Goal: Information Seeking & Learning: Understand process/instructions

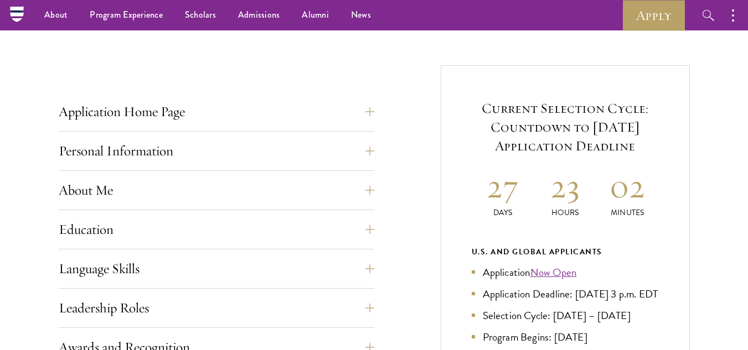
scroll to position [376, 0]
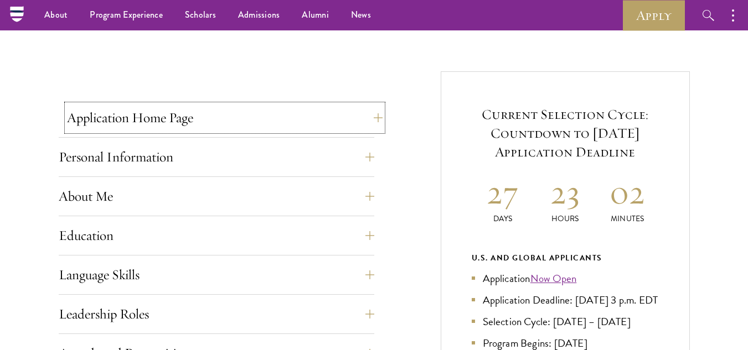
click at [370, 118] on button "Application Home Page" at bounding box center [225, 118] width 316 height 27
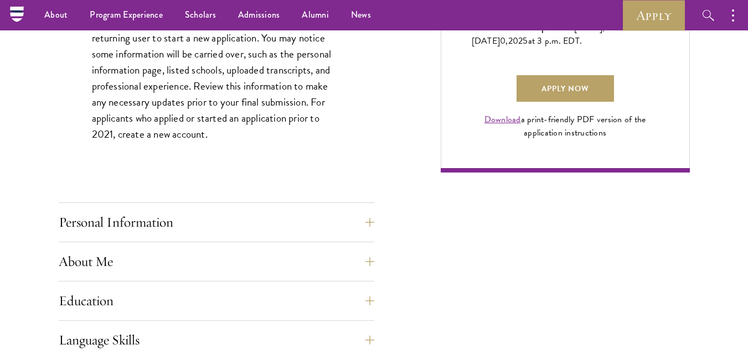
scroll to position [797, 0]
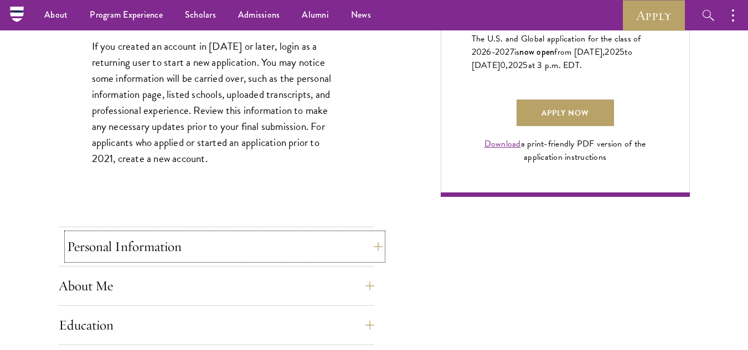
click at [375, 245] on button "Personal Information" at bounding box center [225, 247] width 316 height 27
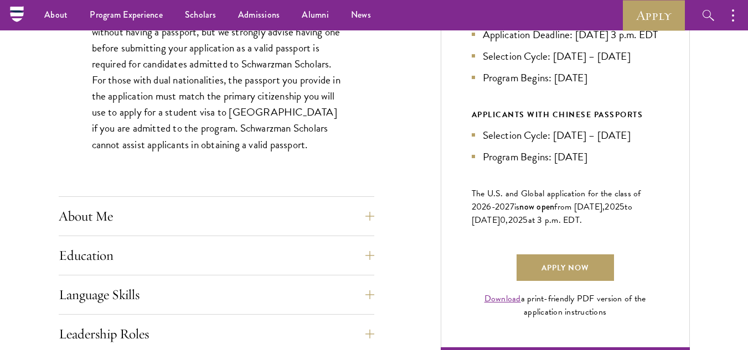
scroll to position [620, 0]
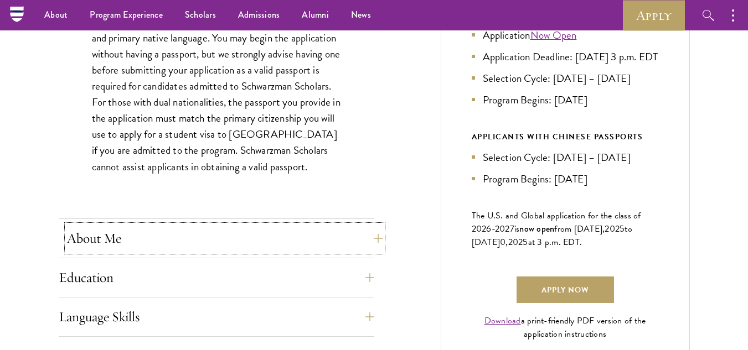
click at [367, 244] on button "About Me" at bounding box center [225, 238] width 316 height 27
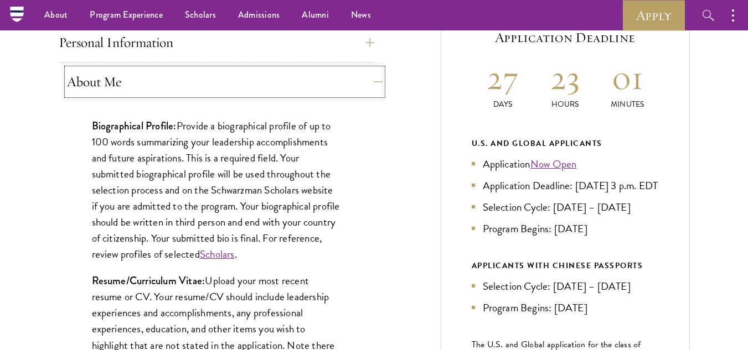
scroll to position [487, 0]
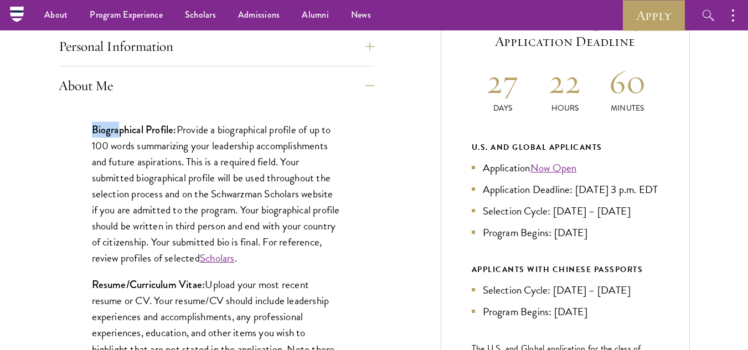
drag, startPoint x: 94, startPoint y: 130, endPoint x: 136, endPoint y: 130, distance: 42.1
click at [131, 129] on strong "Biographical Profile:" at bounding box center [134, 129] width 85 height 15
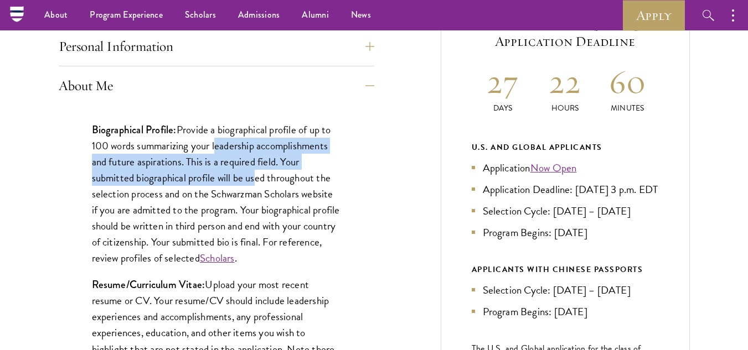
drag, startPoint x: 219, startPoint y: 154, endPoint x: 256, endPoint y: 182, distance: 47.1
click at [256, 182] on p "Biographical Profile: Provide a biographical profile of up to 100 words summari…" at bounding box center [216, 194] width 249 height 145
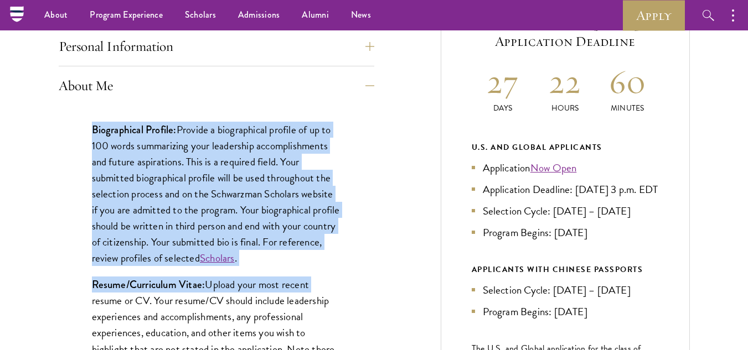
drag, startPoint x: 90, startPoint y: 130, endPoint x: 323, endPoint y: 268, distance: 271.0
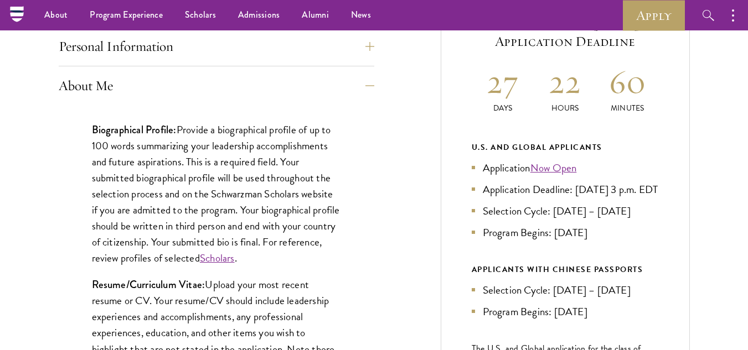
click at [235, 256] on link "Scholars" at bounding box center [217, 258] width 35 height 16
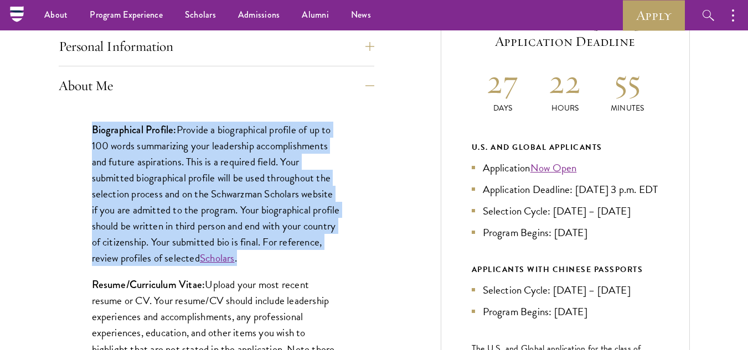
drag, startPoint x: 94, startPoint y: 128, endPoint x: 326, endPoint y: 257, distance: 265.9
click at [326, 257] on p "Biographical Profile: Provide a biographical profile of up to 100 words summari…" at bounding box center [216, 194] width 249 height 145
copy p "Biographical Profile: Provide a biographical profile of up to 100 words summari…"
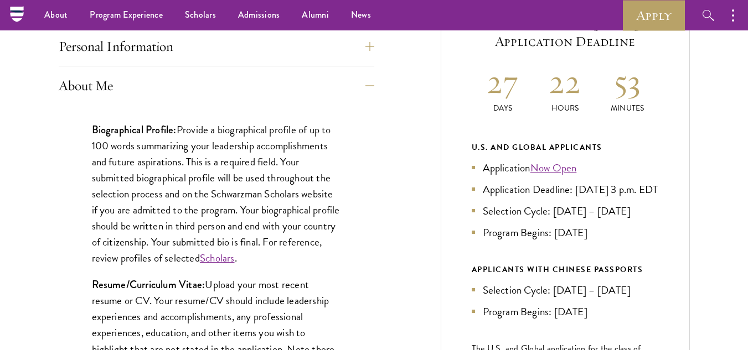
click at [124, 290] on strong "Resume/Curriculum Vitae:" at bounding box center [148, 284] width 113 height 15
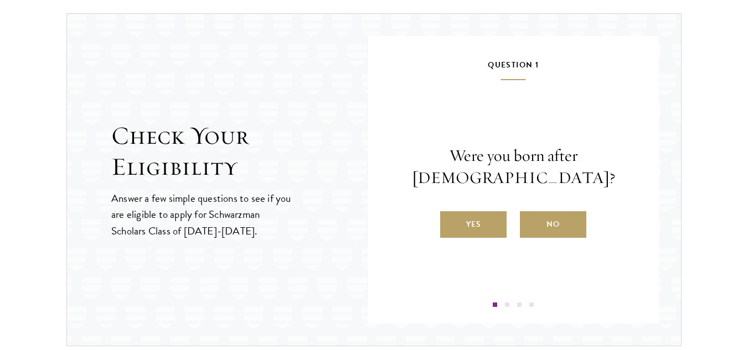
scroll to position [1727, 0]
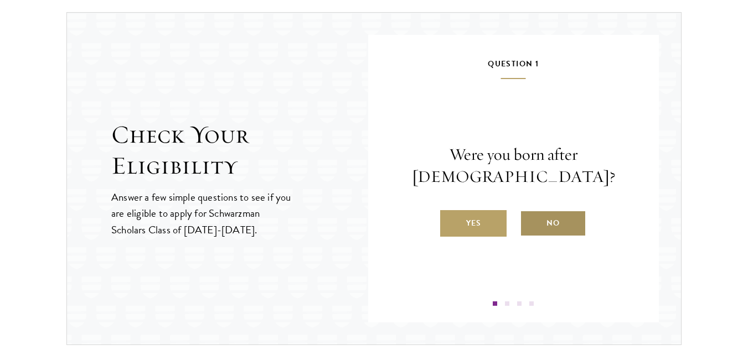
click at [538, 214] on label "No" at bounding box center [553, 223] width 66 height 27
click at [530, 214] on input "No" at bounding box center [525, 216] width 10 height 10
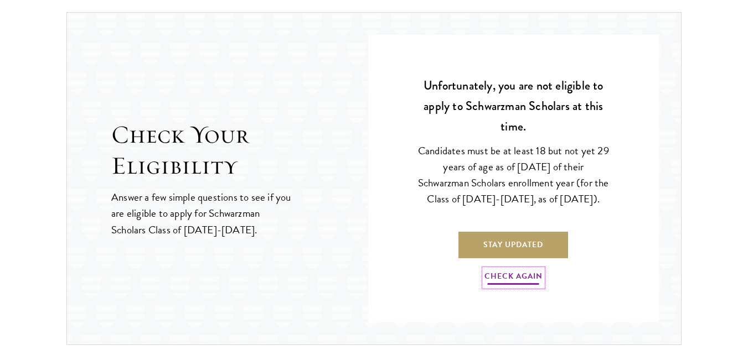
click at [513, 286] on link "Check Again" at bounding box center [513, 278] width 58 height 17
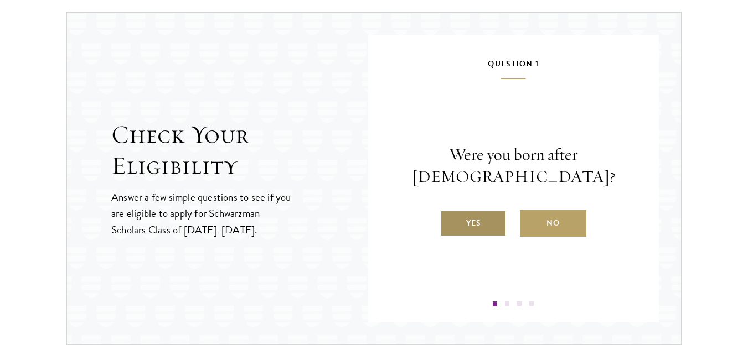
click at [485, 221] on label "Yes" at bounding box center [473, 223] width 66 height 27
click at [450, 221] on input "Yes" at bounding box center [445, 216] width 10 height 10
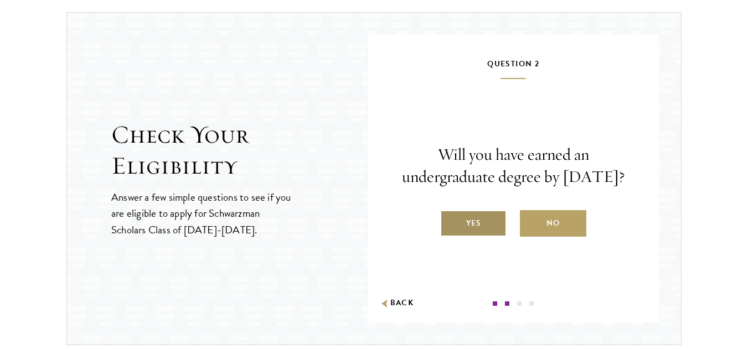
click at [482, 234] on label "Yes" at bounding box center [473, 223] width 66 height 27
click at [450, 221] on input "Yes" at bounding box center [445, 216] width 10 height 10
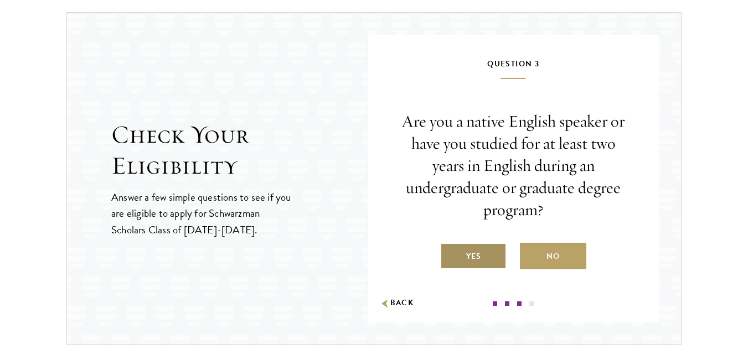
click at [475, 256] on label "Yes" at bounding box center [473, 256] width 66 height 27
click at [450, 255] on input "Yes" at bounding box center [445, 250] width 10 height 10
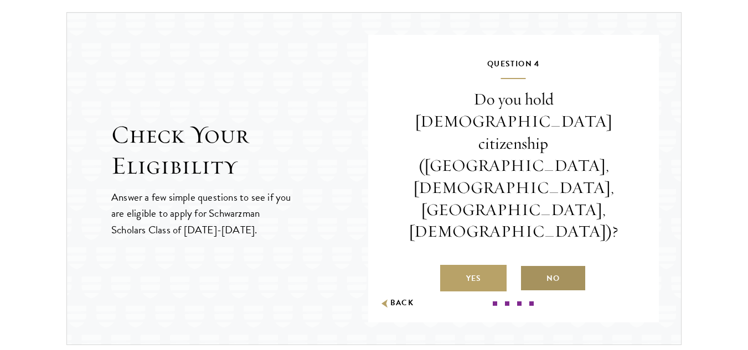
click at [527, 265] on label "No" at bounding box center [553, 278] width 66 height 27
click at [527, 267] on input "No" at bounding box center [525, 272] width 10 height 10
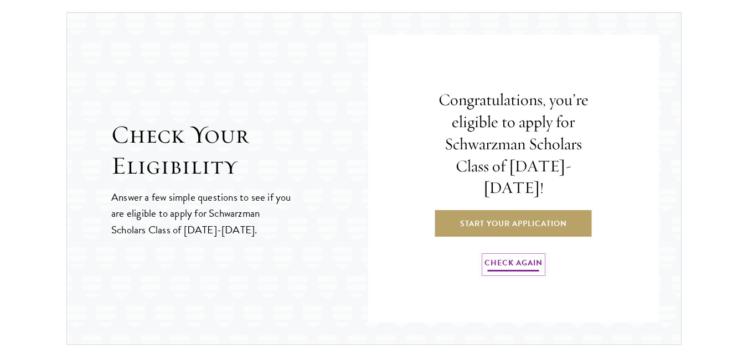
click at [513, 261] on link "Check Again" at bounding box center [513, 264] width 58 height 17
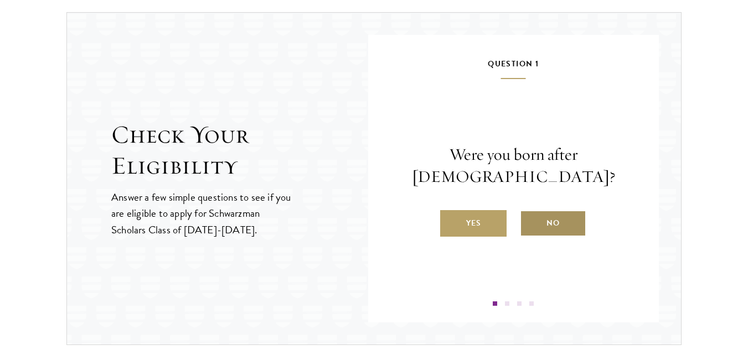
click at [539, 226] on label "No" at bounding box center [553, 223] width 66 height 27
click at [530, 221] on input "No" at bounding box center [525, 216] width 10 height 10
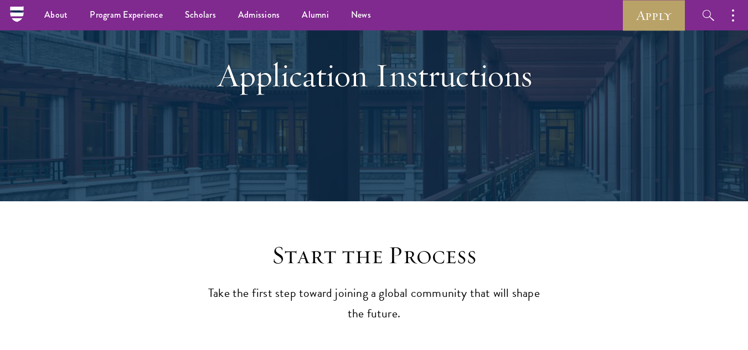
scroll to position [0, 0]
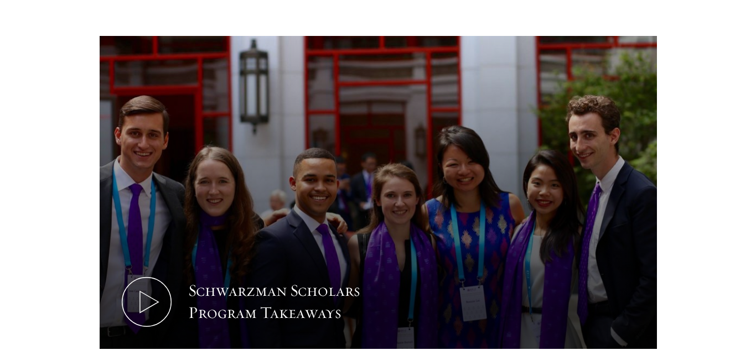
scroll to position [531, 0]
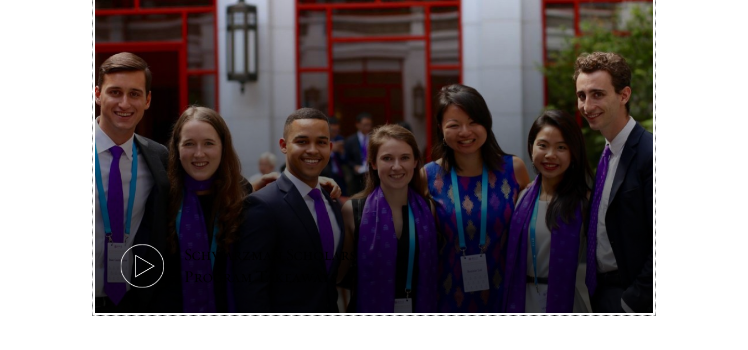
click at [146, 259] on icon at bounding box center [142, 266] width 50 height 50
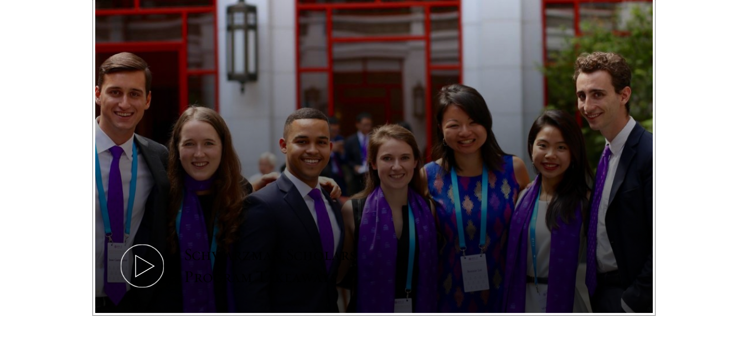
click at [146, 259] on icon at bounding box center [142, 266] width 50 height 50
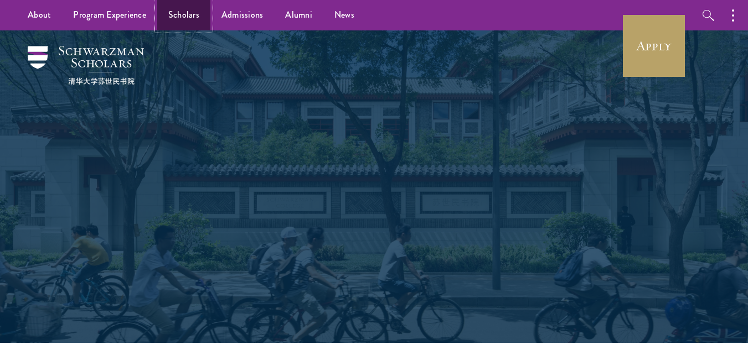
click at [161, 24] on link "Scholars" at bounding box center [183, 15] width 53 height 30
